Goal: Task Accomplishment & Management: Use online tool/utility

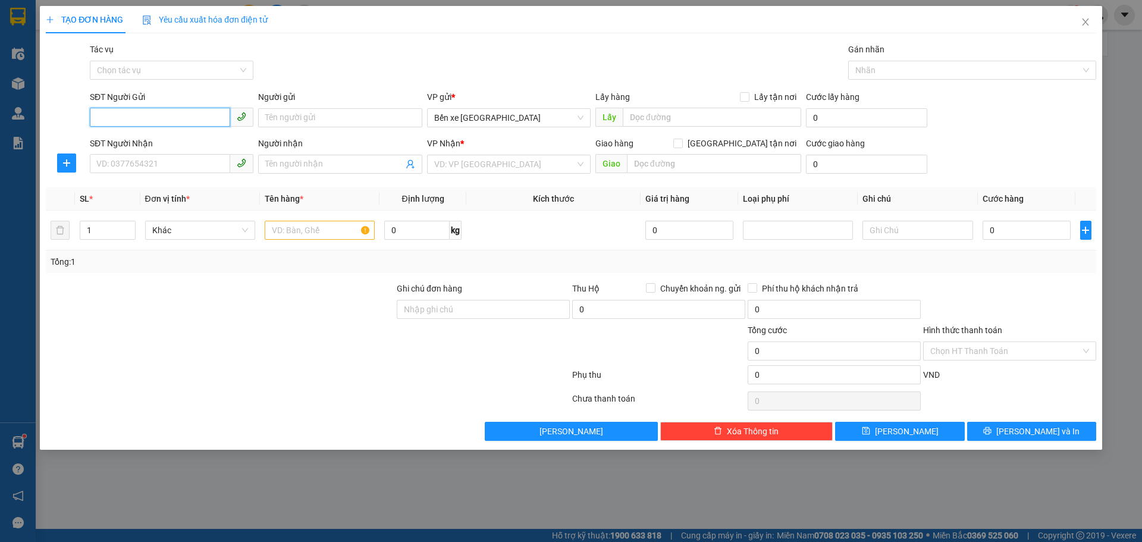
click at [175, 125] on input "SĐT Người Gửi" at bounding box center [160, 117] width 140 height 19
click at [184, 116] on input "SĐT Người Gửi" at bounding box center [160, 117] width 140 height 19
type input "0357296426"
click at [281, 115] on input "Người gửi" at bounding box center [340, 117] width 164 height 19
type input "c"
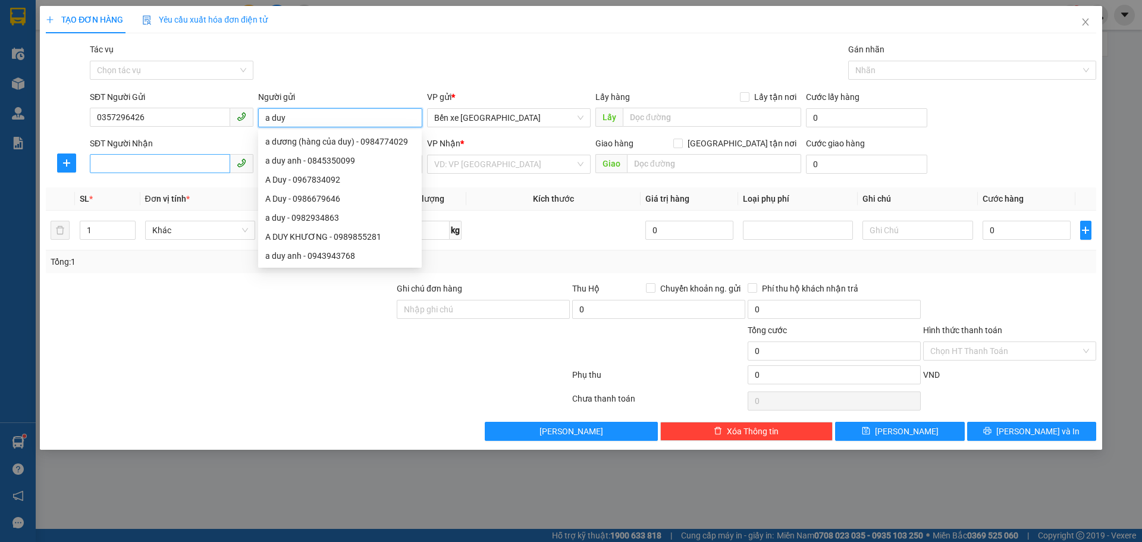
type input "a duy"
click at [120, 166] on input "SĐT Người Nhận" at bounding box center [160, 163] width 140 height 19
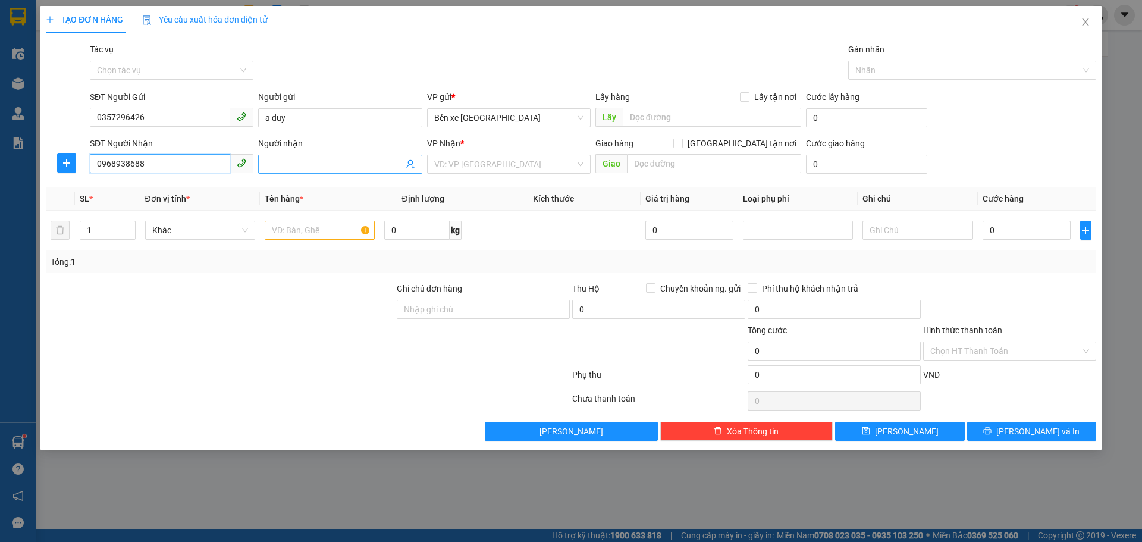
type input "0968938688"
click at [294, 162] on input "Người nhận" at bounding box center [333, 164] width 137 height 13
type input "anh ngoc anh"
click at [555, 164] on input "search" at bounding box center [504, 164] width 141 height 18
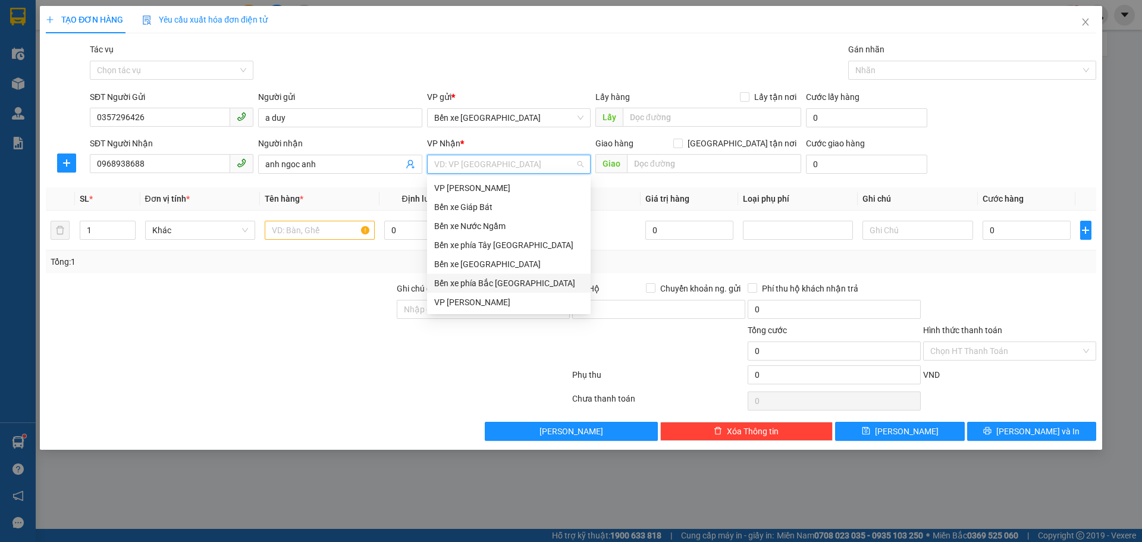
click at [460, 299] on div "VP [PERSON_NAME]" at bounding box center [508, 302] width 149 height 13
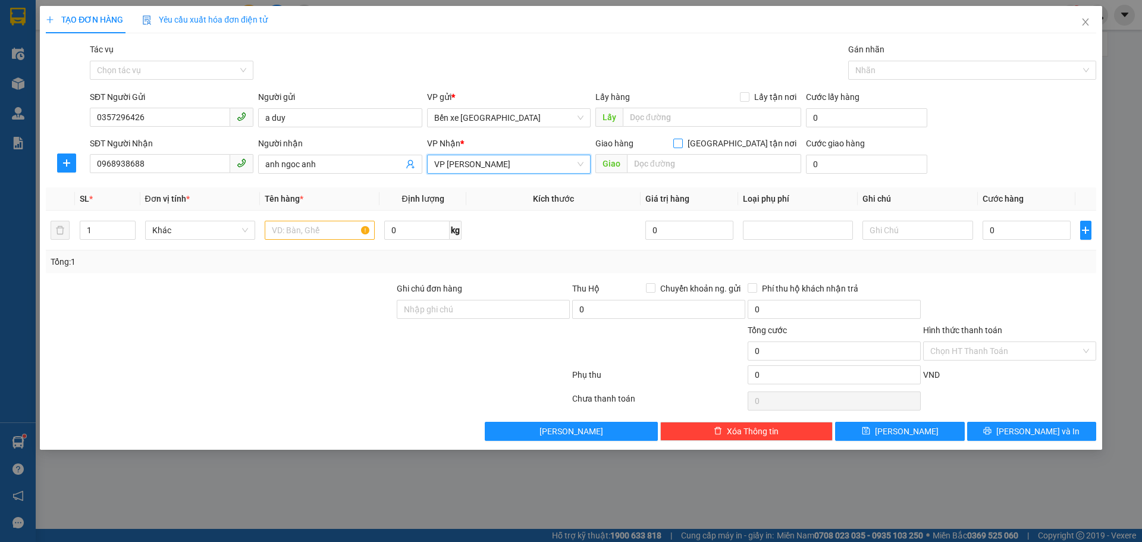
click at [682, 144] on input "[GEOGRAPHIC_DATA] tận nơi" at bounding box center [677, 143] width 8 height 8
checkbox input "true"
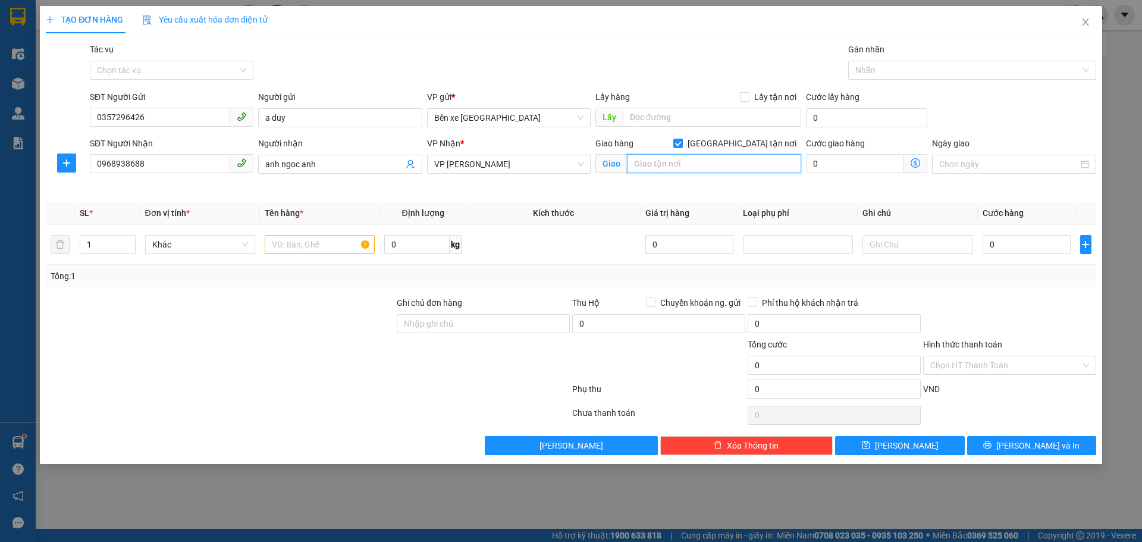
click at [701, 166] on input "text" at bounding box center [714, 163] width 174 height 19
type input "sô 1B DOÃN KẾ THIỆN MAI DỊCH CẦU GIẤY"
click at [909, 166] on span at bounding box center [915, 163] width 23 height 19
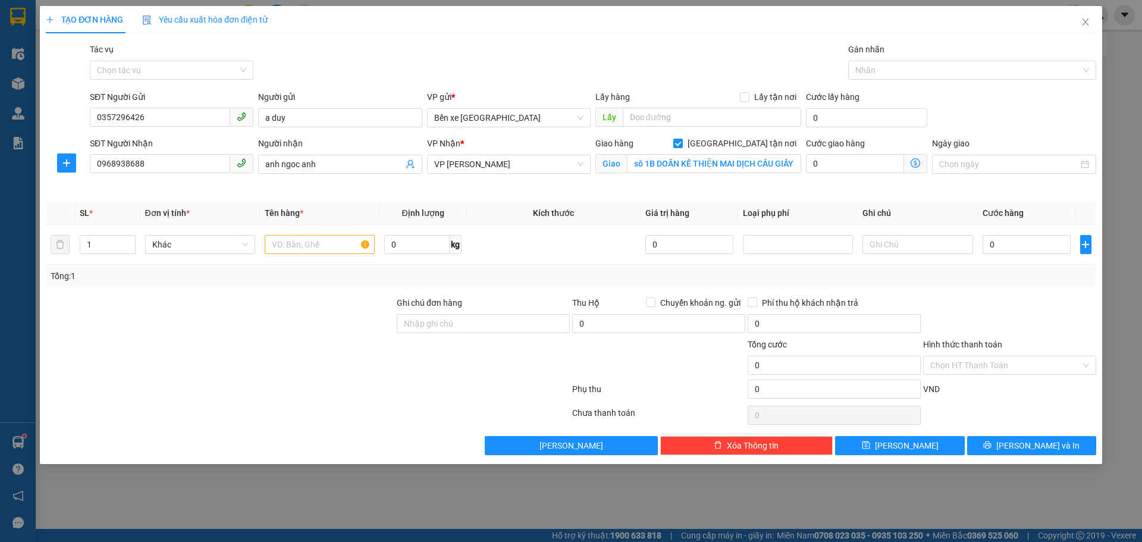
click at [914, 163] on icon "dollar-circle" at bounding box center [915, 163] width 10 height 10
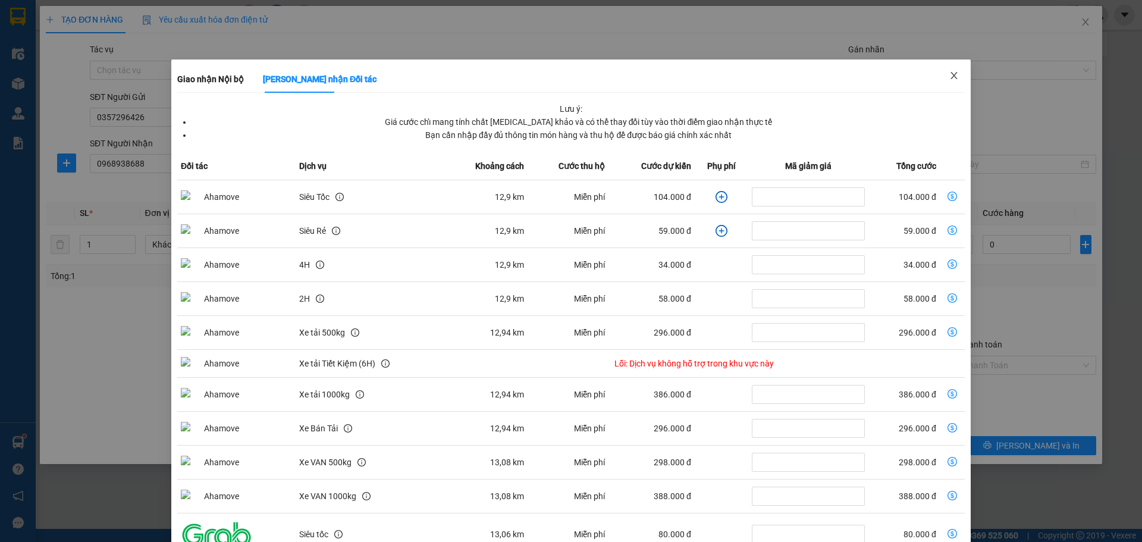
click at [950, 75] on icon "close" at bounding box center [954, 76] width 10 height 10
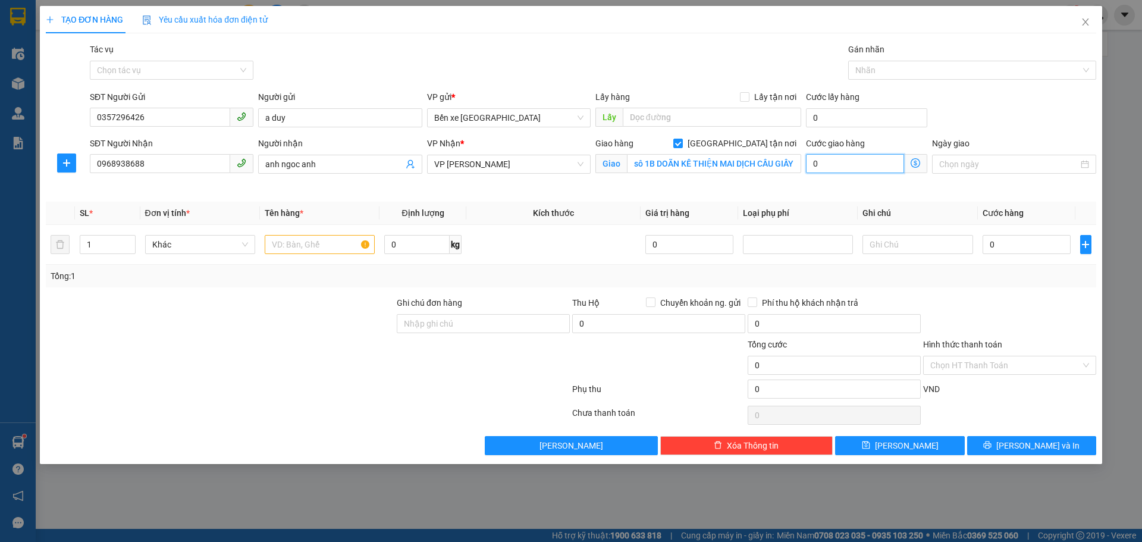
click at [874, 169] on input "0" at bounding box center [855, 163] width 98 height 19
type input "1"
type input "11"
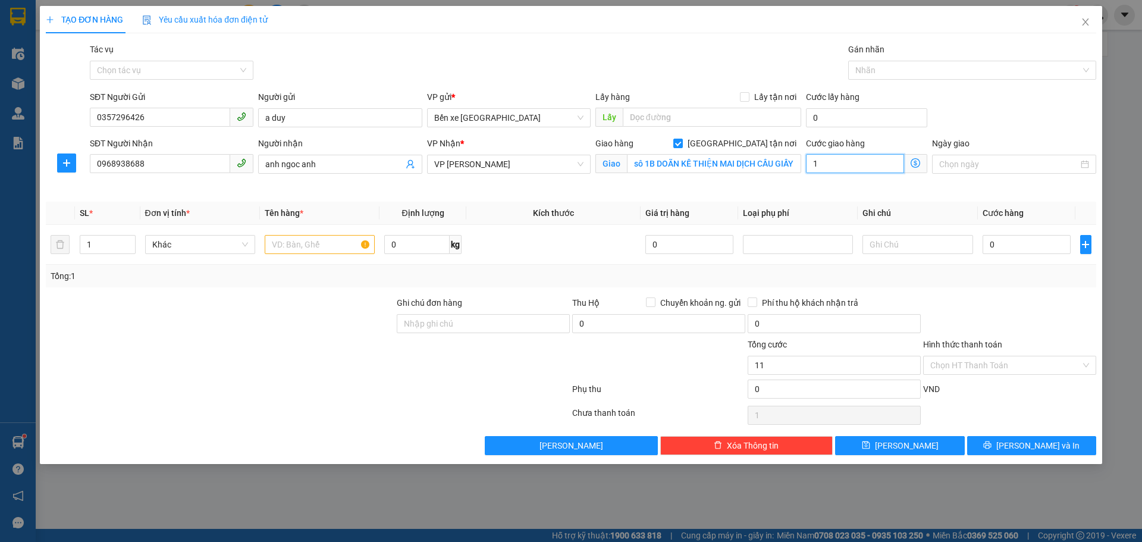
type input "11"
type input "115"
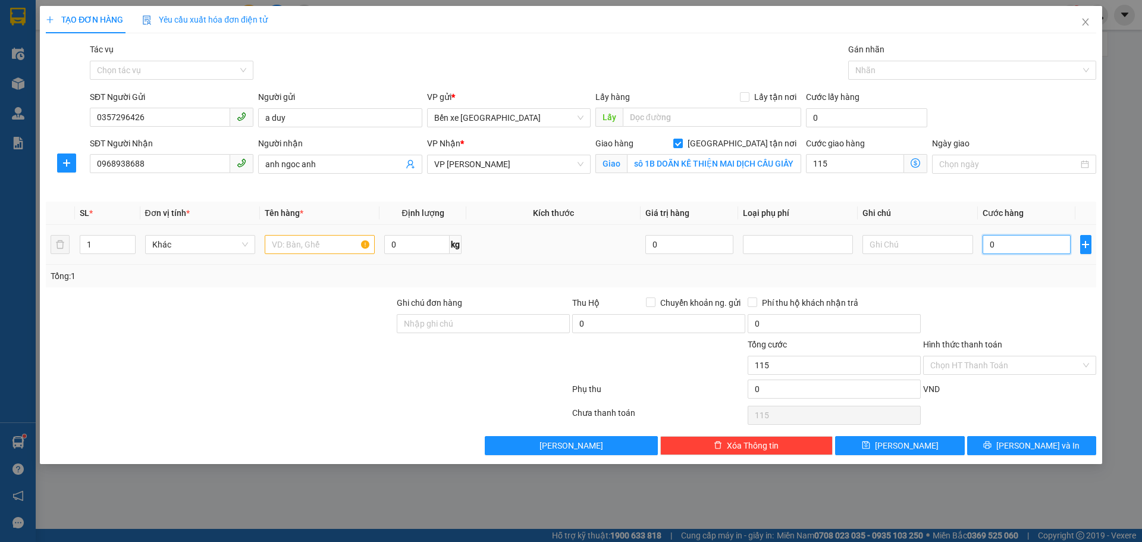
click at [1033, 245] on input "0" at bounding box center [1026, 244] width 89 height 19
type input "115.000"
type input "3"
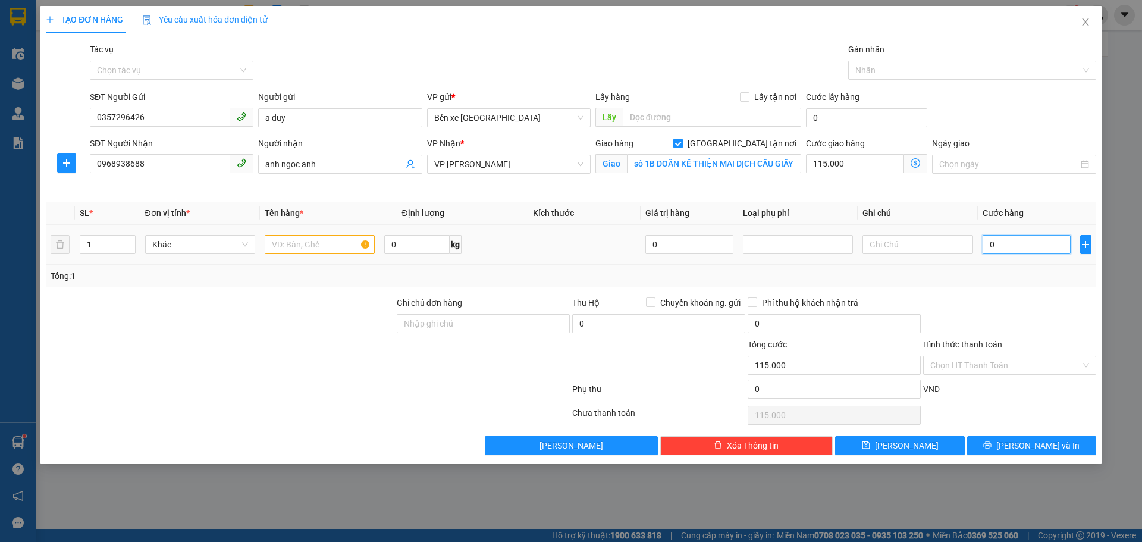
type input "115.003"
type input "30"
type input "115.030"
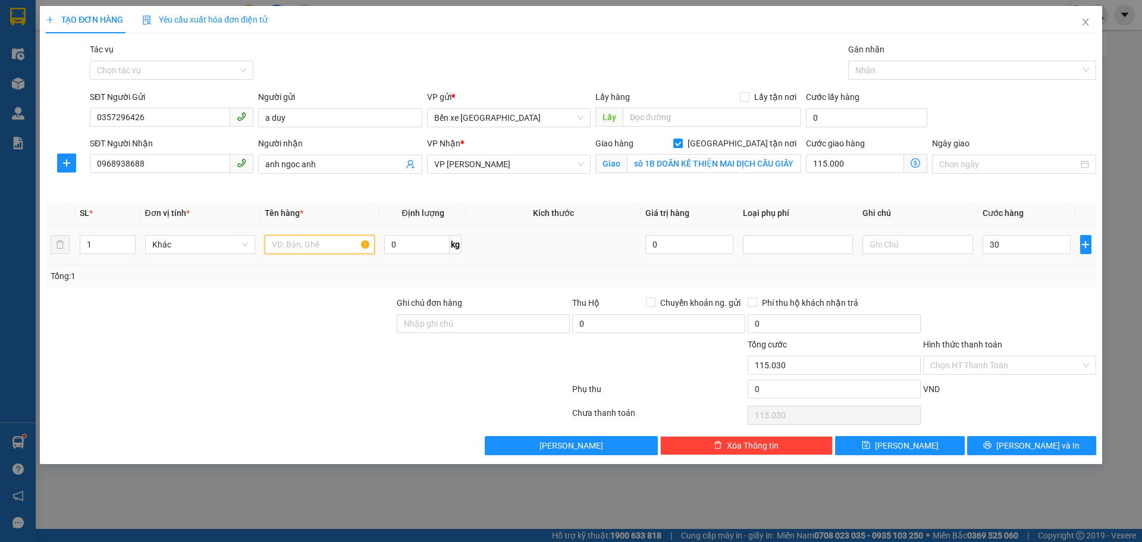
click at [282, 247] on input "text" at bounding box center [320, 244] width 110 height 19
type input "30.000"
type input "145.000"
type input "1 HỘP CT"
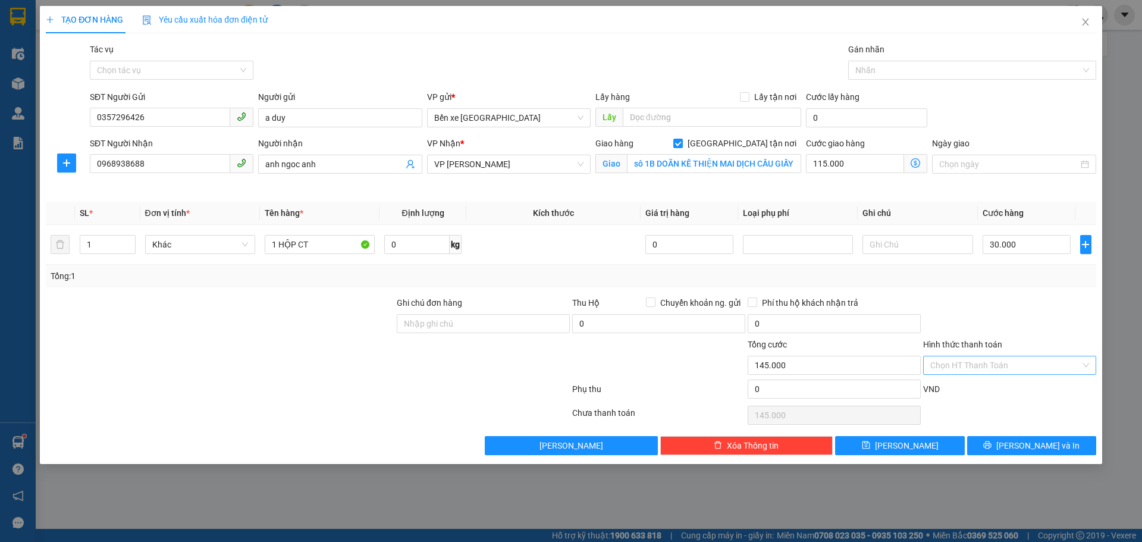
click at [960, 365] on input "Hình thức thanh toán" at bounding box center [1005, 365] width 150 height 18
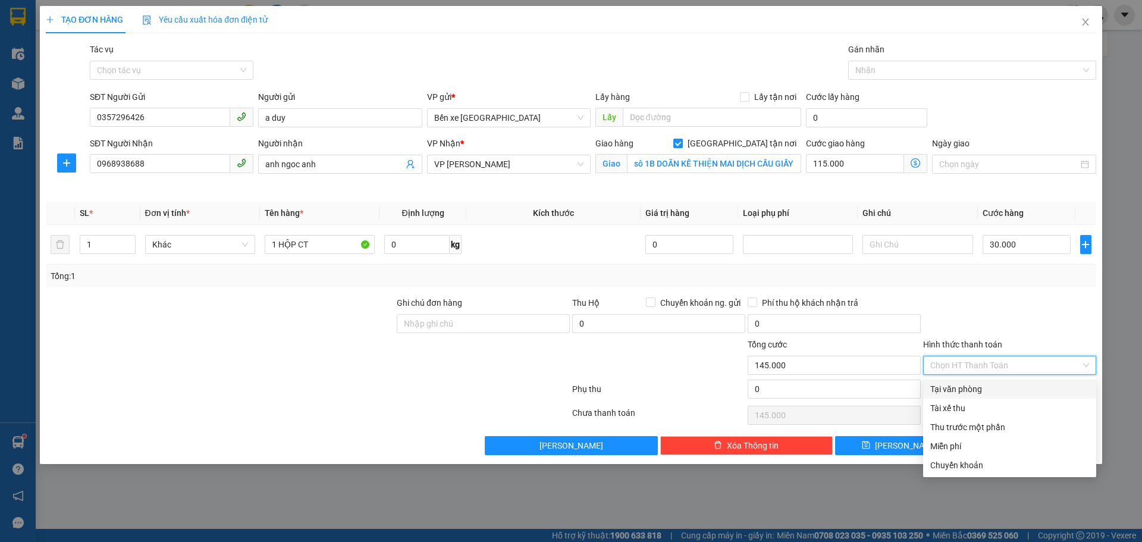
click at [953, 385] on div "Tại văn phòng" at bounding box center [1009, 388] width 159 height 13
type input "0"
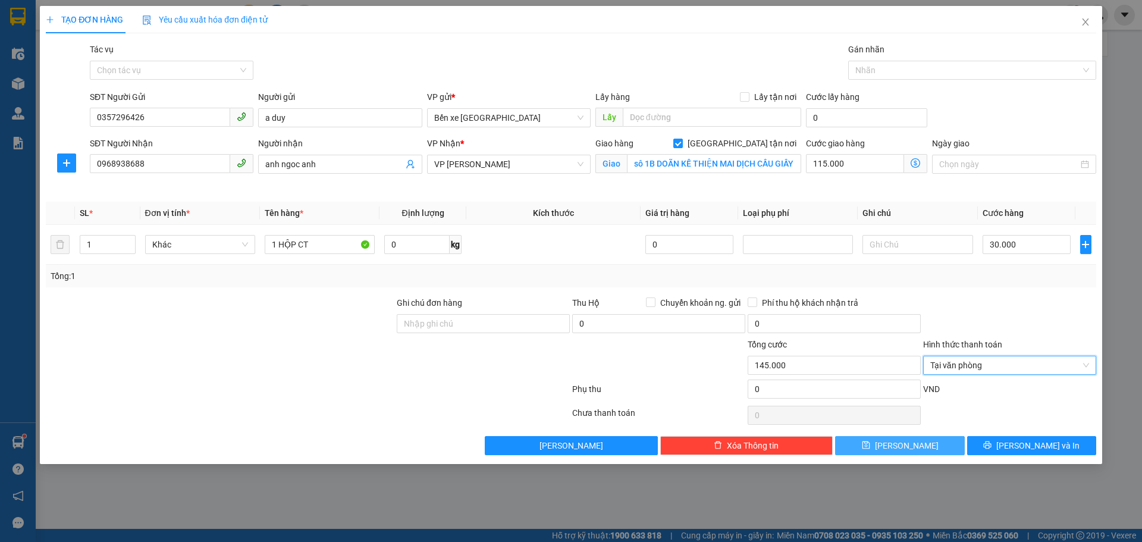
drag, startPoint x: 924, startPoint y: 441, endPoint x: 971, endPoint y: 383, distance: 74.5
click at [924, 441] on button "[PERSON_NAME]" at bounding box center [899, 445] width 129 height 19
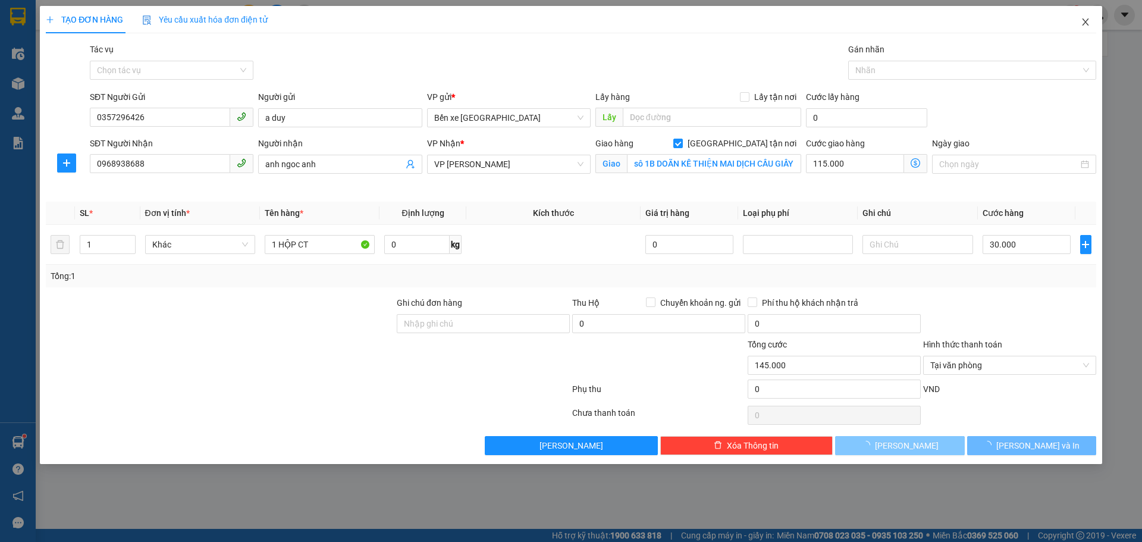
checkbox input "false"
type input "0"
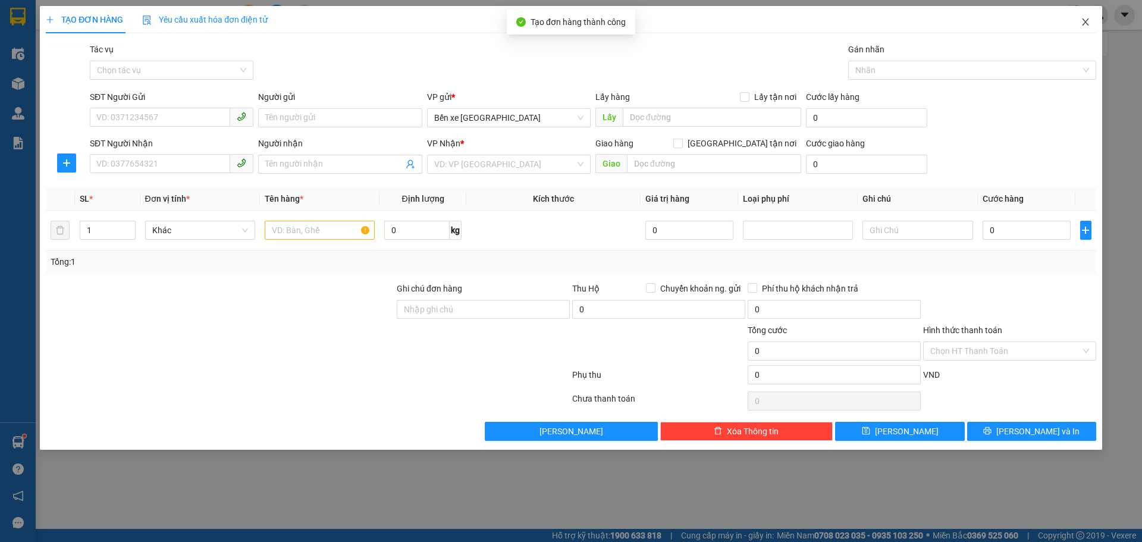
click at [1081, 25] on icon "close" at bounding box center [1086, 22] width 10 height 10
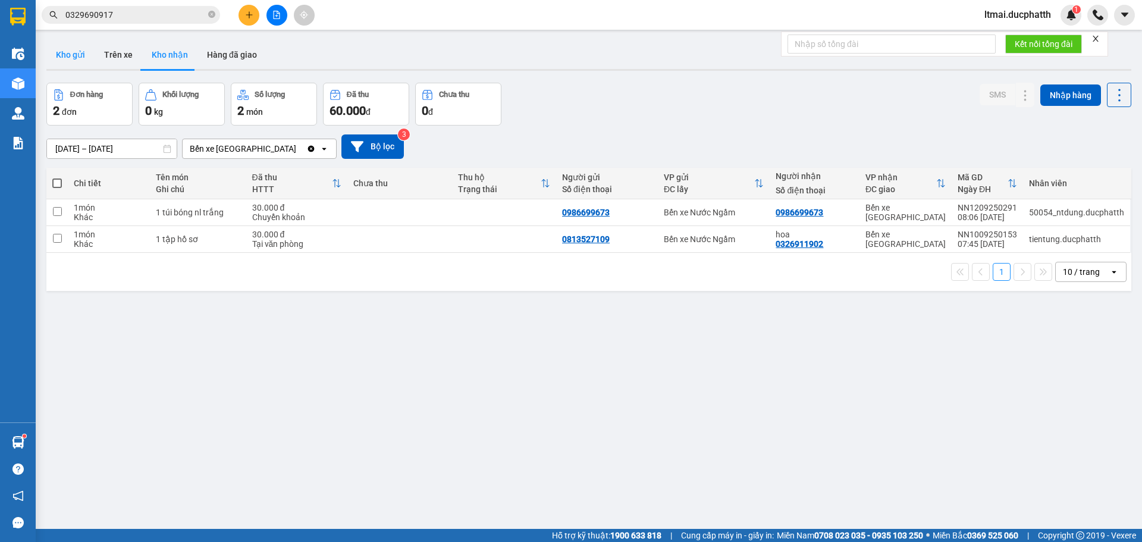
click at [75, 52] on button "Kho gửi" at bounding box center [70, 54] width 48 height 29
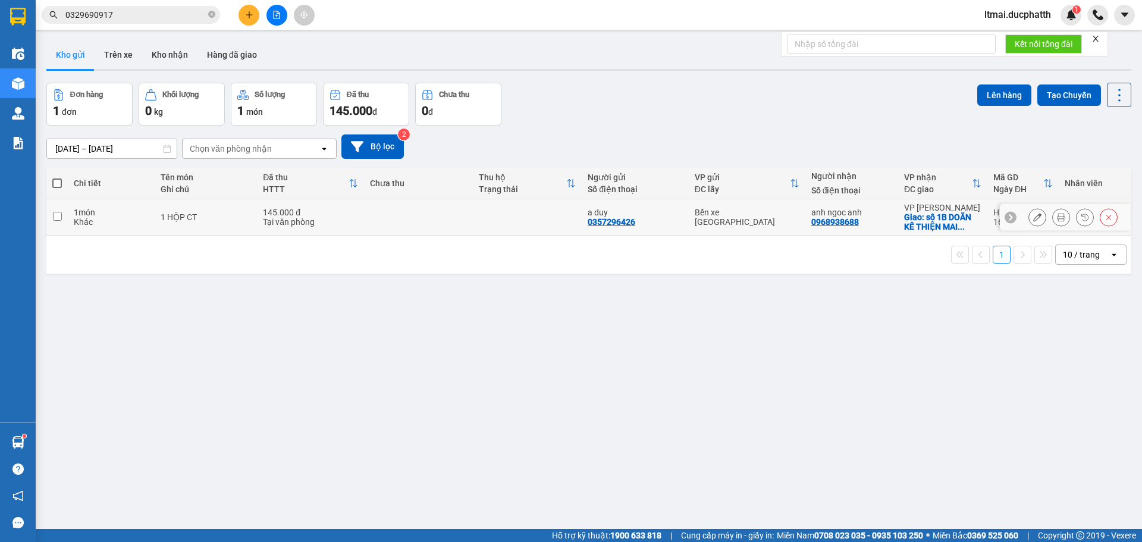
click at [346, 213] on div "145.000 đ" at bounding box center [310, 213] width 95 height 10
checkbox input "true"
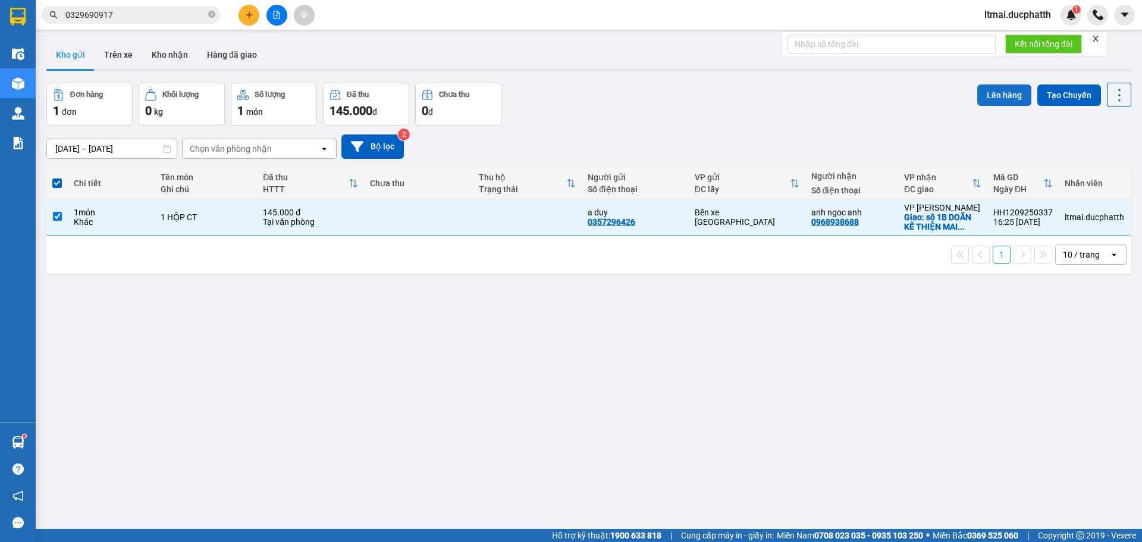
click at [991, 98] on button "Lên hàng" at bounding box center [1004, 94] width 54 height 21
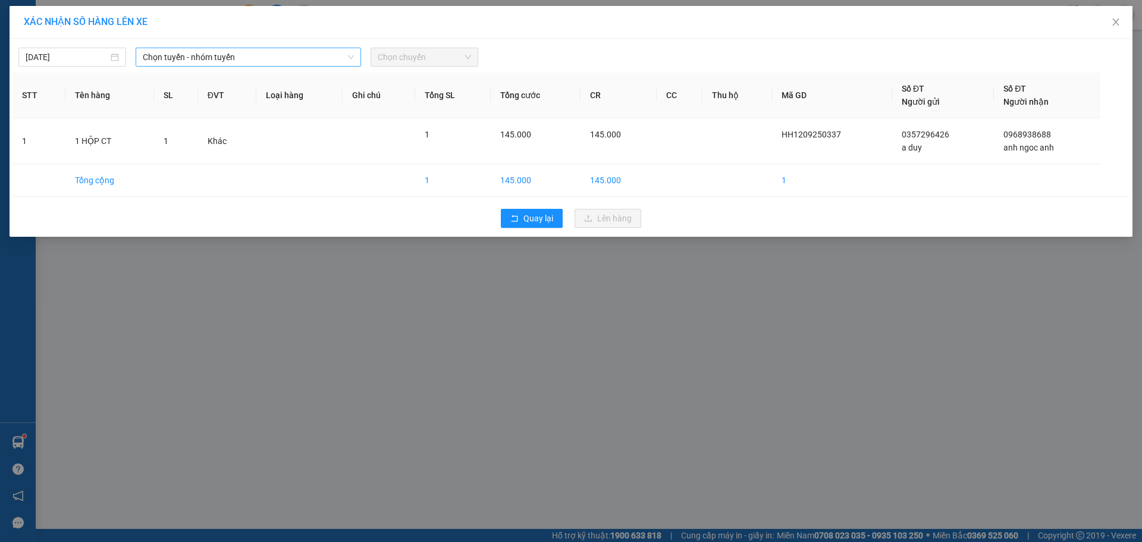
drag, startPoint x: 230, startPoint y: 63, endPoint x: 222, endPoint y: 65, distance: 7.4
click at [228, 62] on span "Chọn tuyến - nhóm tuyến" at bounding box center [248, 57] width 211 height 18
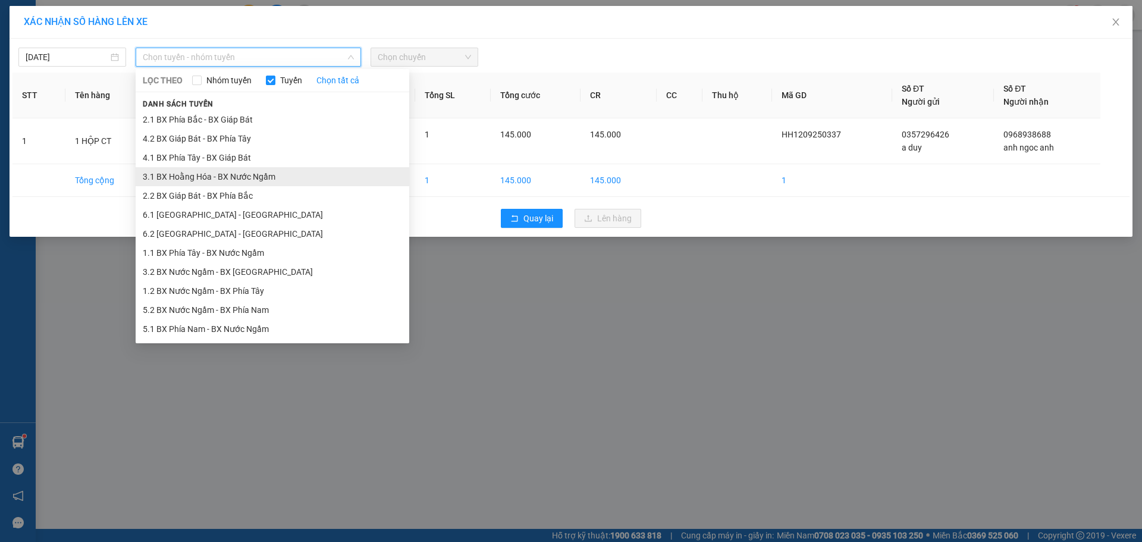
drag, startPoint x: 177, startPoint y: 175, endPoint x: 404, endPoint y: 106, distance: 237.0
click at [178, 175] on li "3.1 BX Hoằng Hóa - BX Nước Ngầm" at bounding box center [273, 176] width 274 height 19
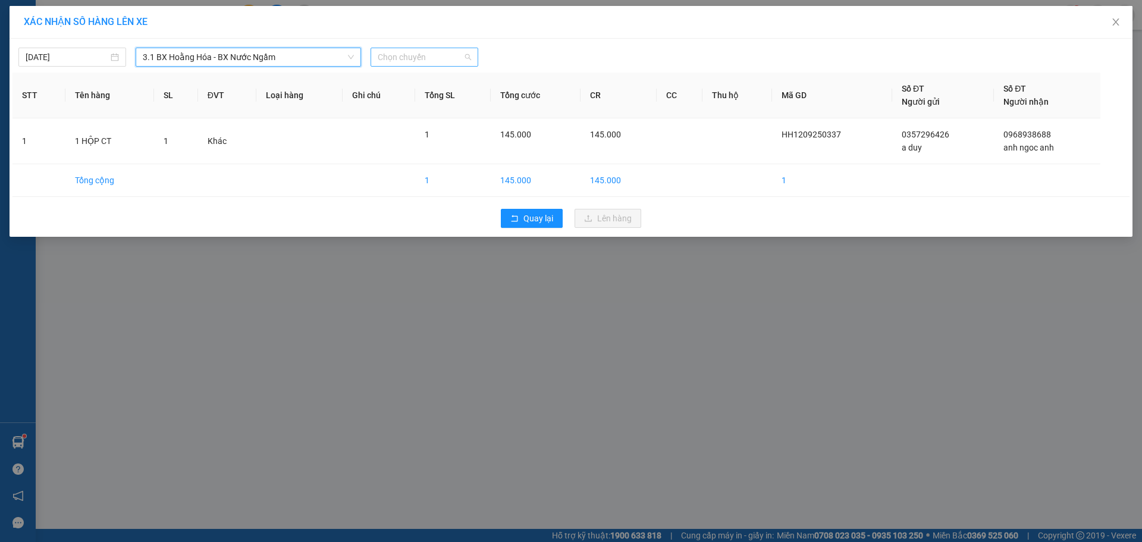
click at [424, 56] on span "Chọn chuyến" at bounding box center [424, 57] width 93 height 18
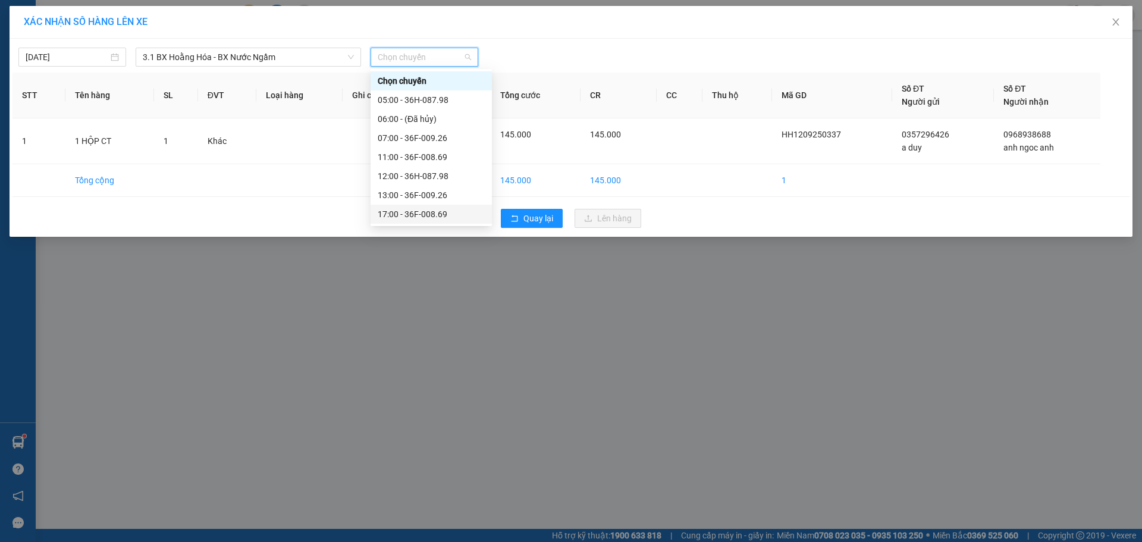
click at [406, 216] on div "17:00 - 36F-008.69" at bounding box center [431, 214] width 107 height 13
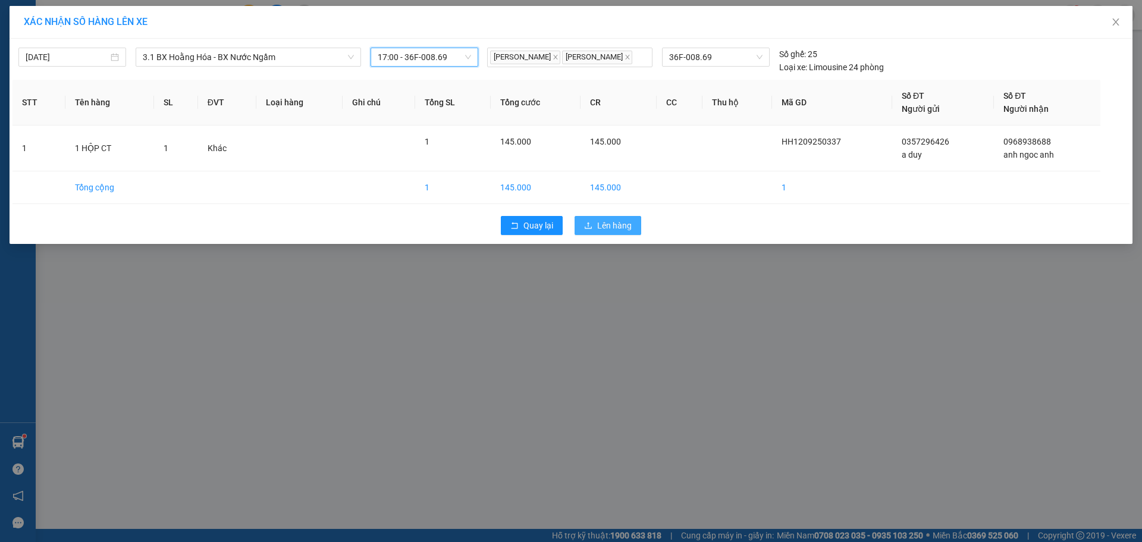
click at [610, 224] on span "Lên hàng" at bounding box center [614, 225] width 34 height 13
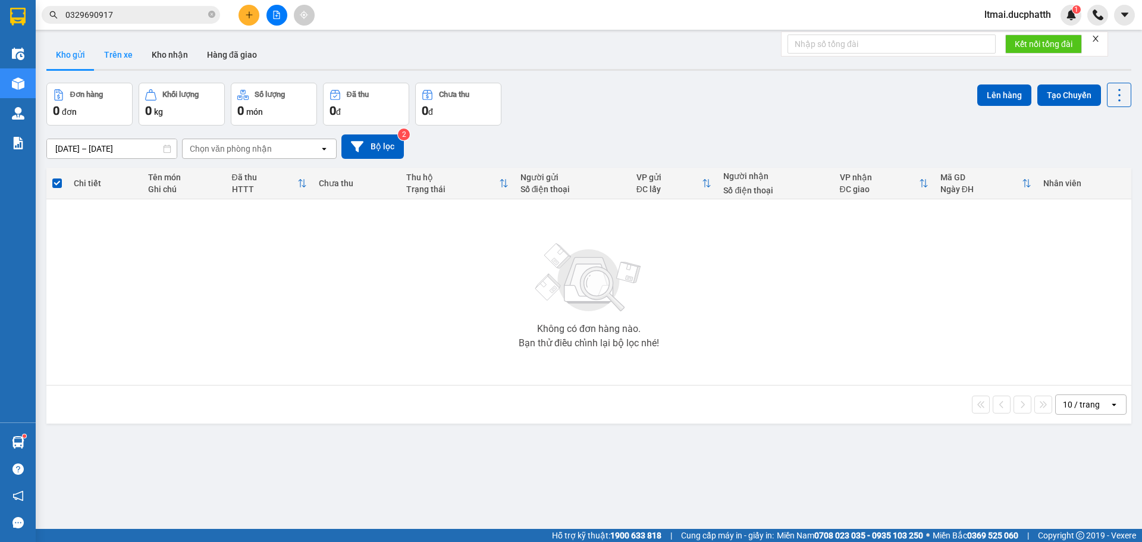
click at [123, 55] on button "Trên xe" at bounding box center [119, 54] width 48 height 29
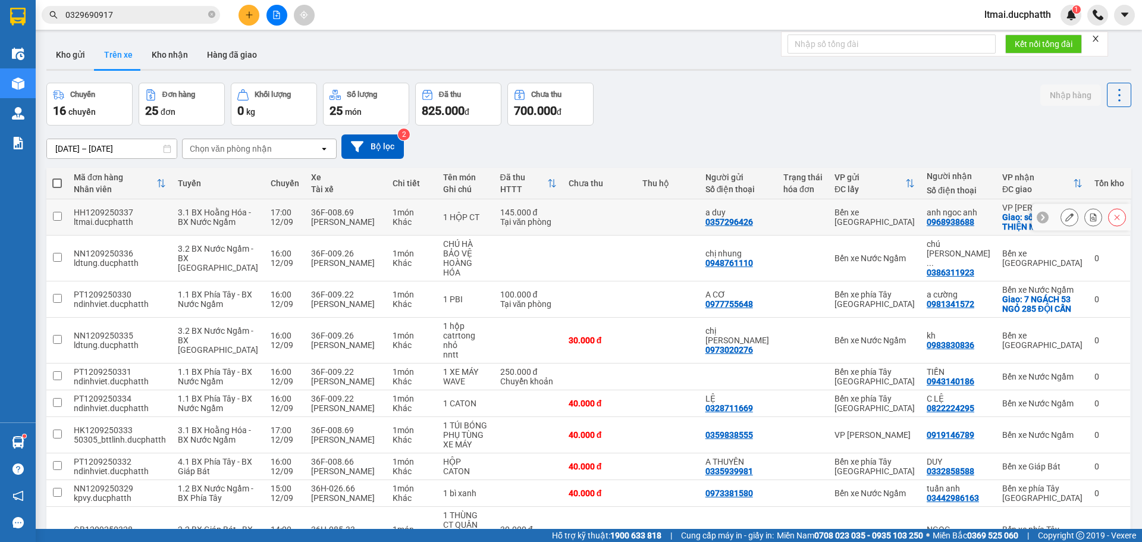
click at [1088, 214] on button at bounding box center [1093, 217] width 17 height 21
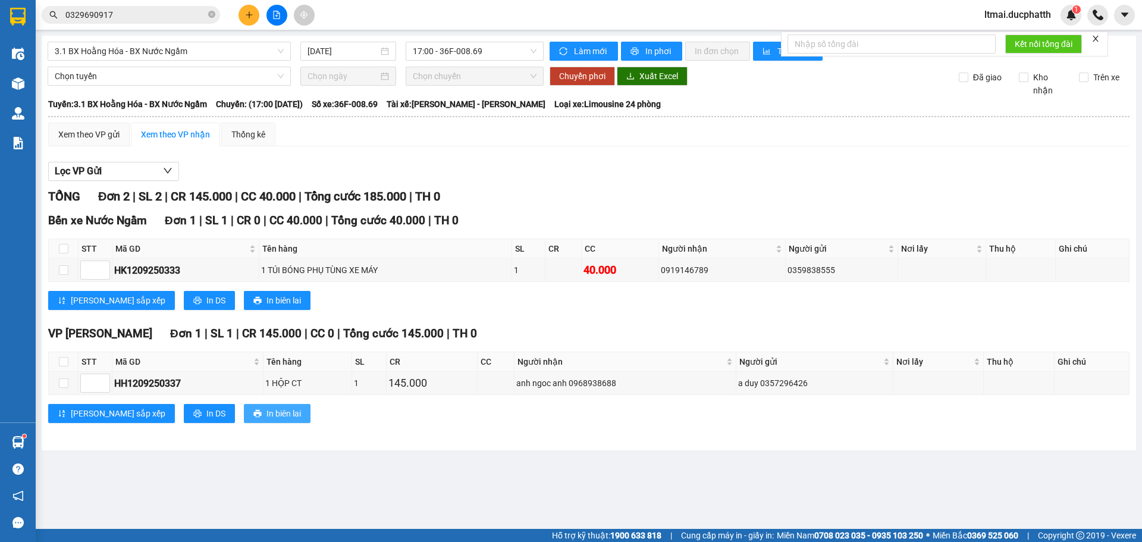
click at [253, 413] on icon "printer" at bounding box center [257, 414] width 8 height 8
click at [27, 62] on div at bounding box center [18, 53] width 21 height 21
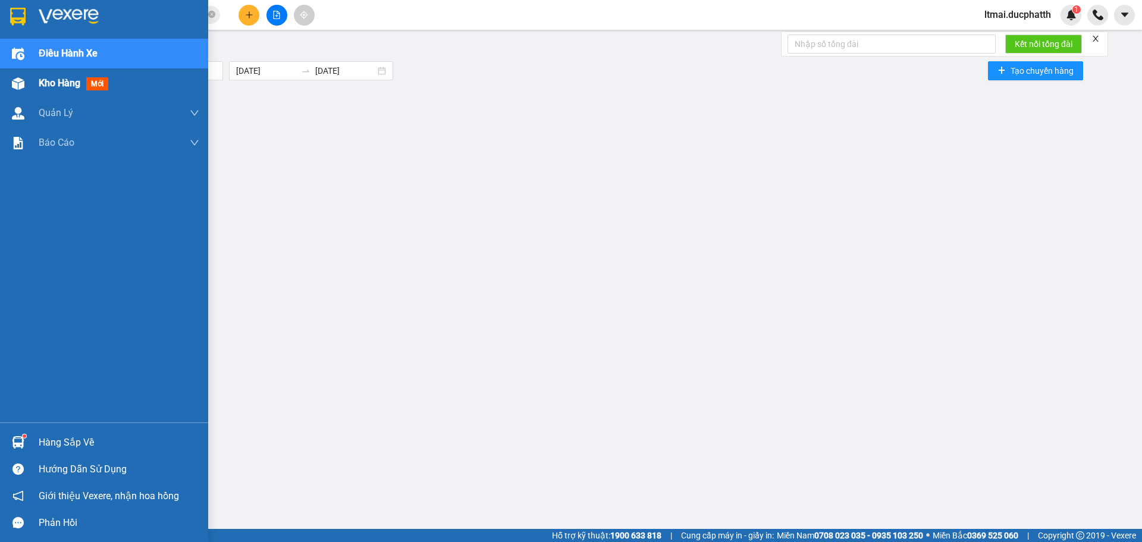
click at [34, 84] on div "Kho hàng mới" at bounding box center [104, 83] width 208 height 30
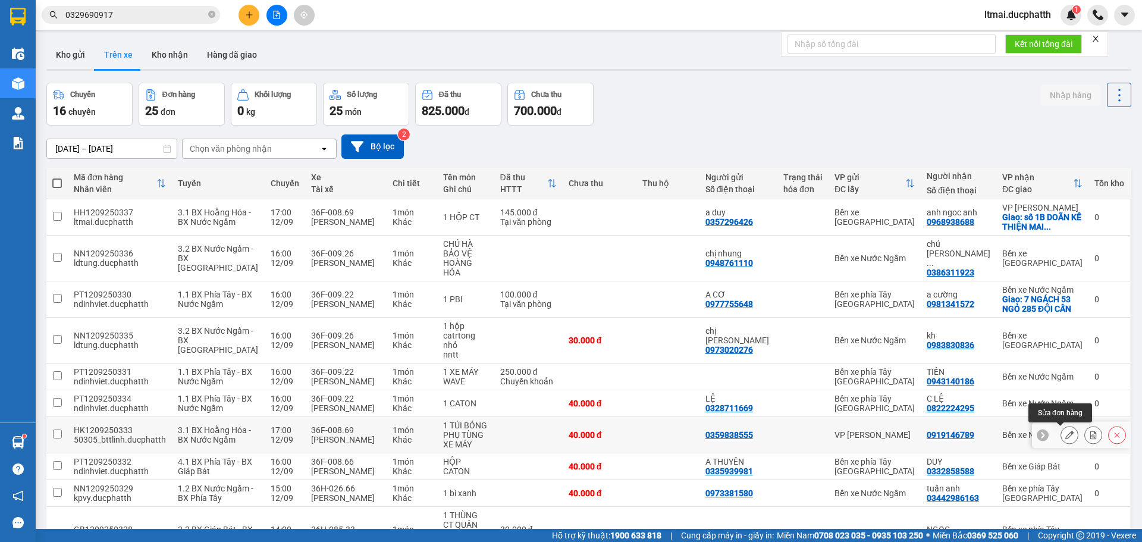
click at [1065, 431] on icon at bounding box center [1069, 435] width 8 height 8
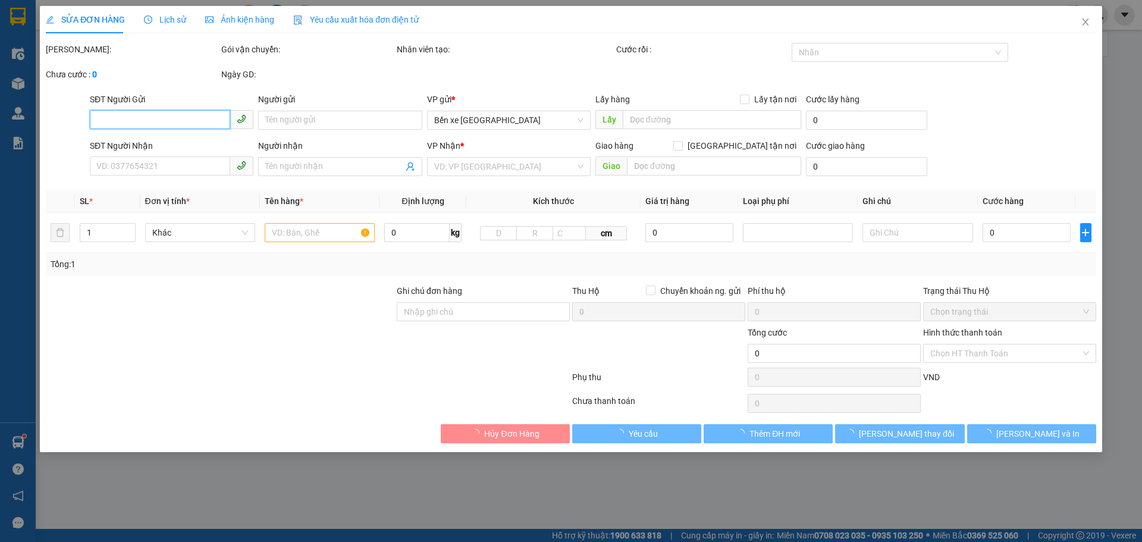
type input "0359838555"
type input "0919146789"
type input "40.000"
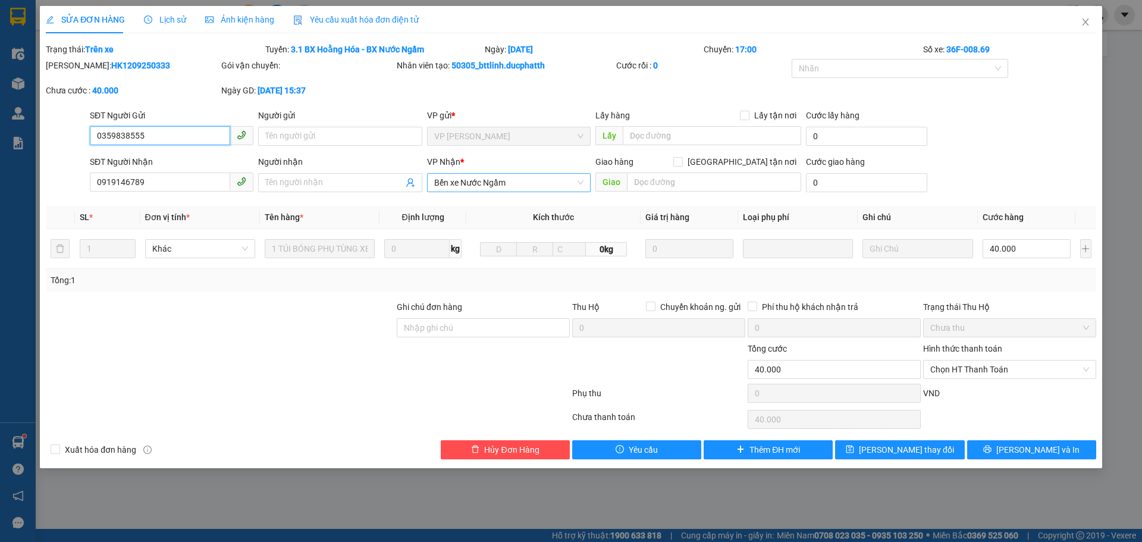
click at [494, 182] on span "Bến xe Nước Ngầm" at bounding box center [508, 183] width 149 height 18
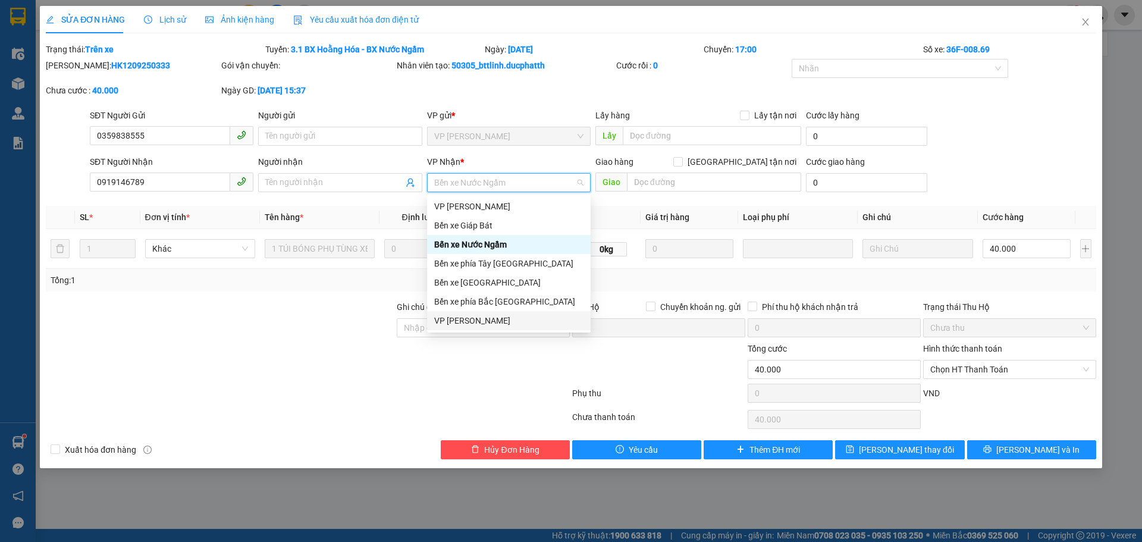
click at [459, 319] on div "VP [PERSON_NAME]" at bounding box center [508, 320] width 149 height 13
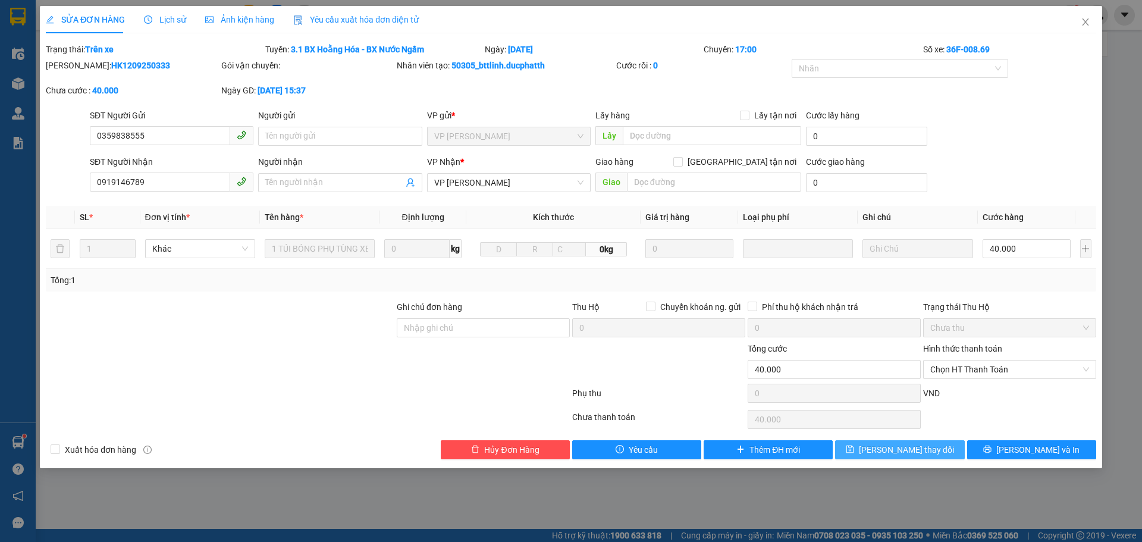
click at [854, 452] on icon "save" at bounding box center [850, 449] width 8 height 8
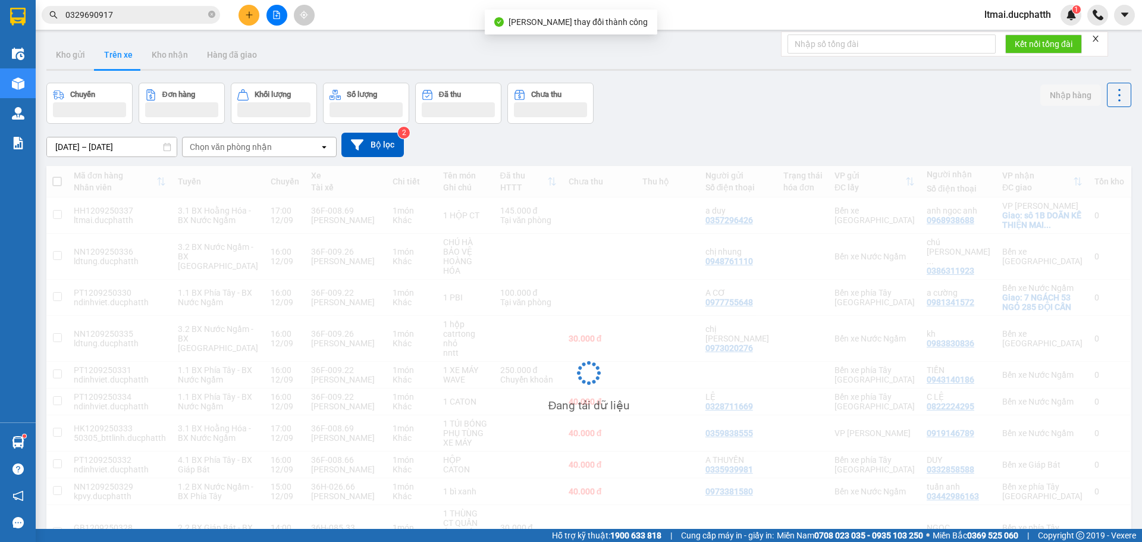
click at [1084, 22] on div "ltmai.ducphatth 1" at bounding box center [1058, 15] width 167 height 21
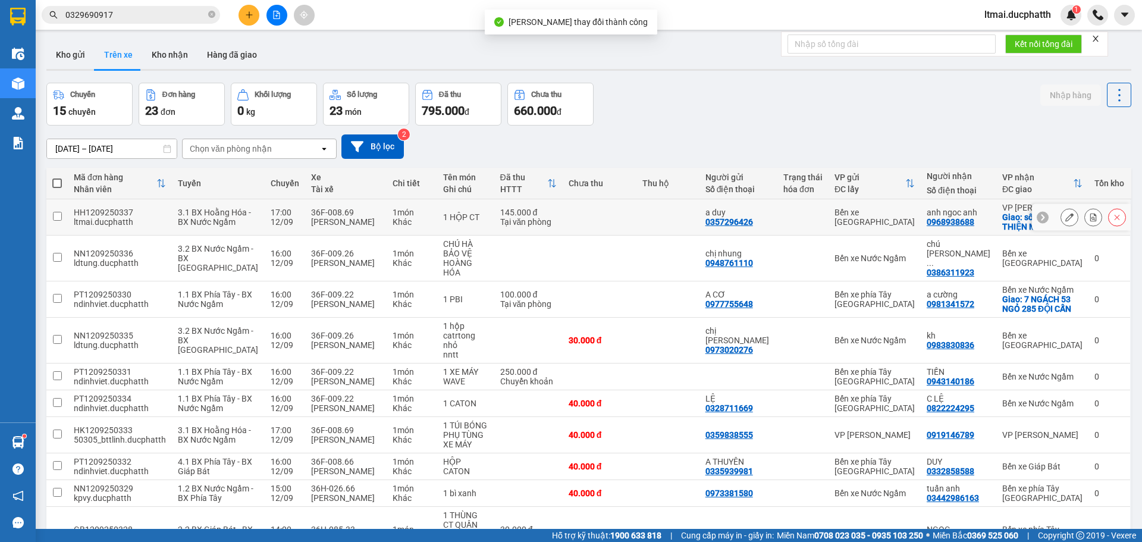
click at [1084, 213] on div at bounding box center [1093, 217] width 18 height 18
click at [1085, 216] on button at bounding box center [1093, 217] width 17 height 21
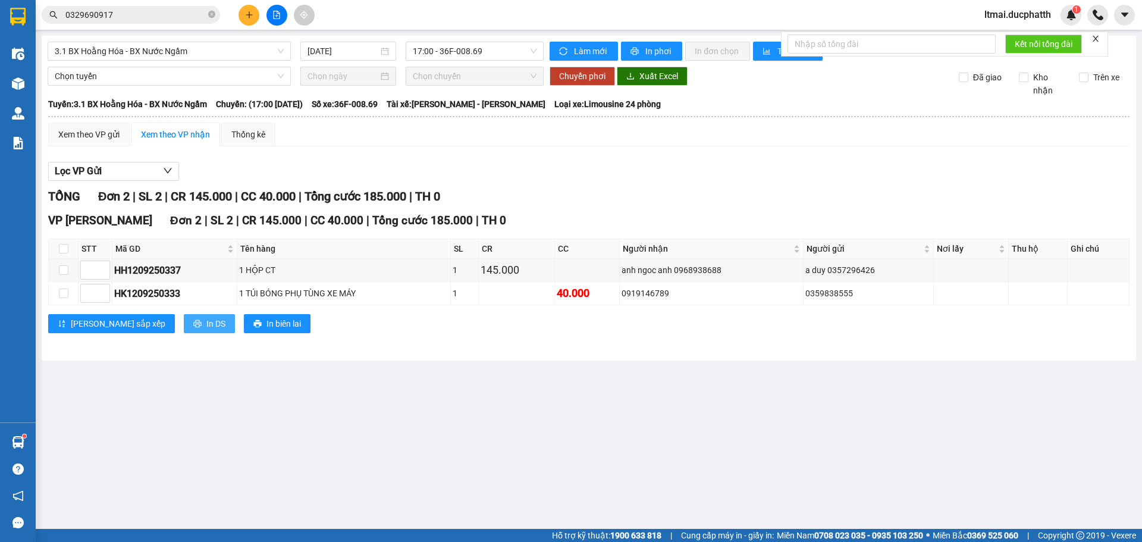
click at [206, 326] on span "In DS" at bounding box center [215, 323] width 19 height 13
